Goal: Find specific page/section: Find specific page/section

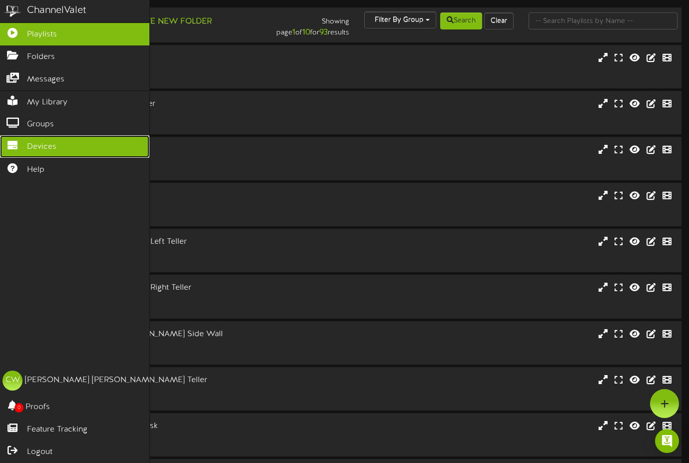
click at [18, 145] on icon at bounding box center [12, 143] width 25 height 7
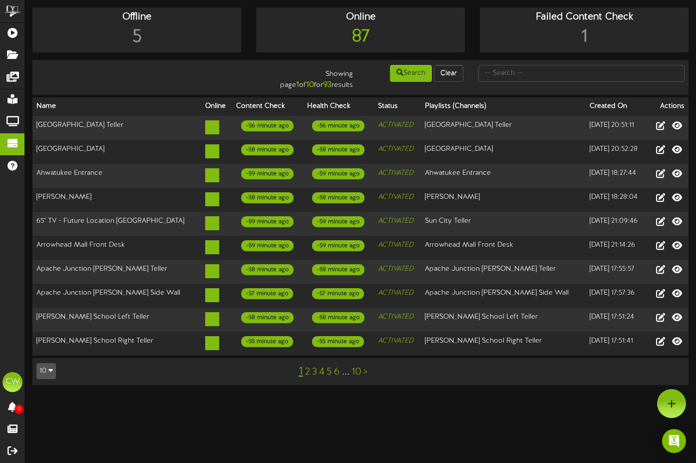
click at [50, 363] on button "10" at bounding box center [45, 371] width 19 height 16
click at [38, 344] on div "100" at bounding box center [46, 351] width 19 height 15
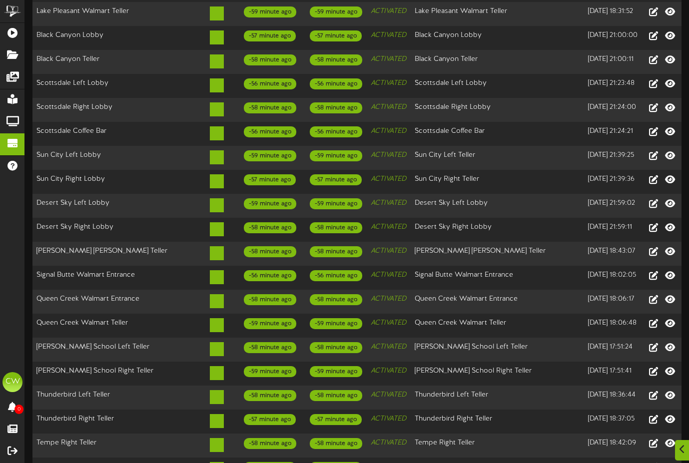
scroll to position [1827, 0]
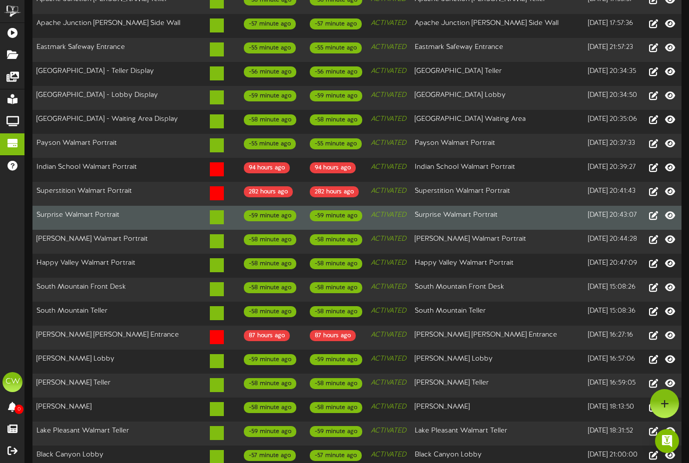
click at [282, 206] on td "-59 minute ago" at bounding box center [268, 218] width 66 height 24
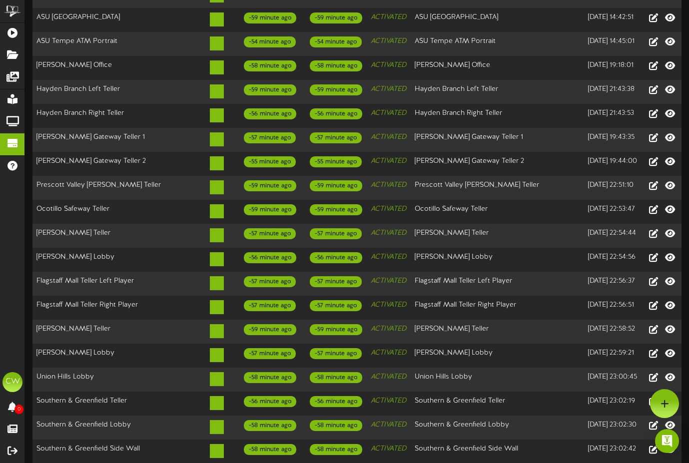
scroll to position [0, 0]
